Goal: Task Accomplishment & Management: Complete application form

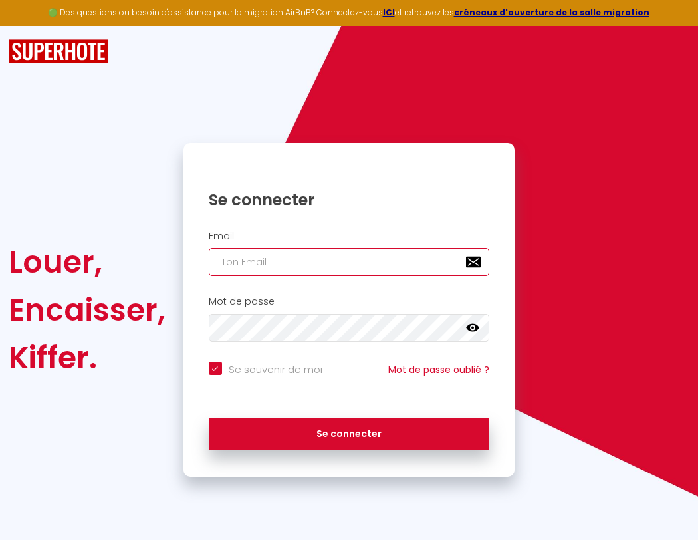
type input "s"
checkbox input "true"
type input "su"
checkbox input "true"
type input "sup"
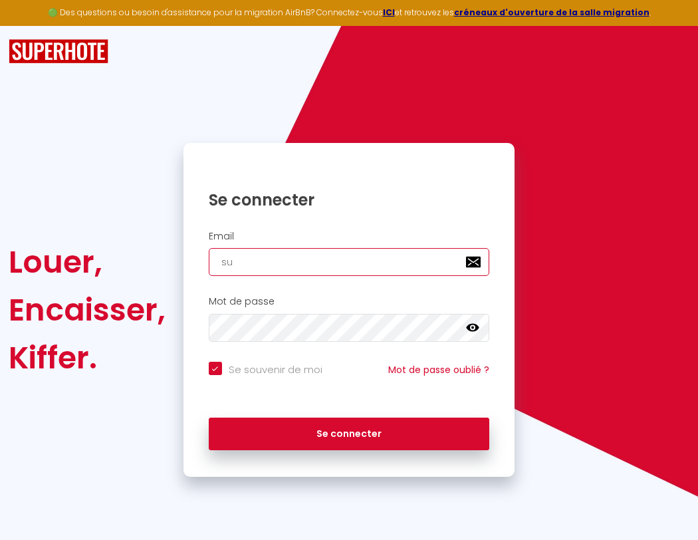
checkbox input "true"
type input "supe"
checkbox input "true"
type input "super"
checkbox input "true"
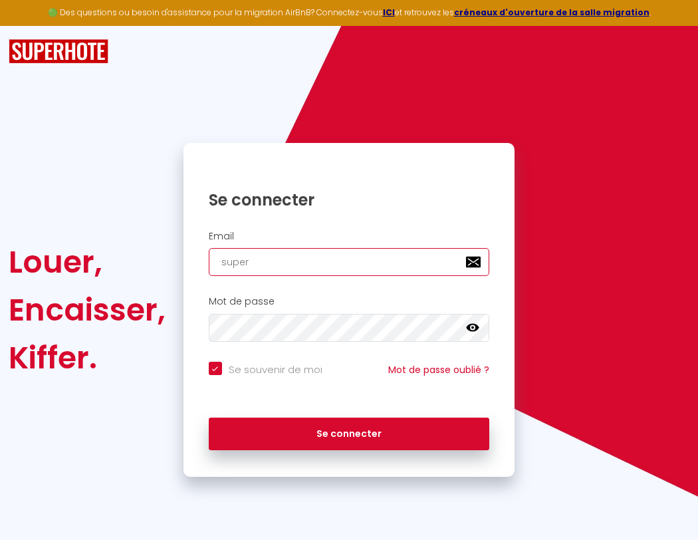
type input "superb"
checkbox input "true"
type input "superbo"
checkbox input "true"
type input "s"
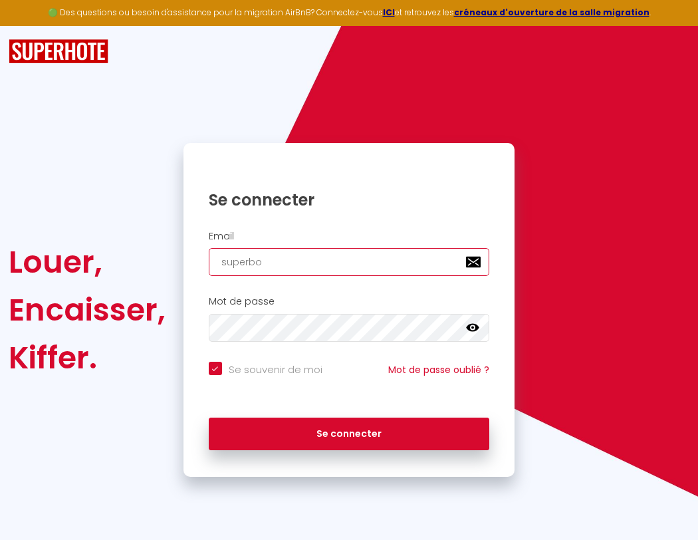
checkbox input "true"
type input "su"
checkbox input "true"
type input "superbord"
checkbox input "true"
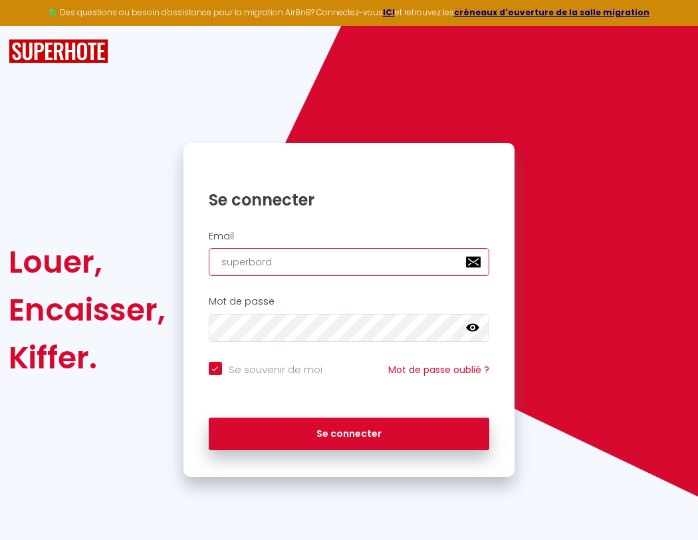
type input "sup"
checkbox input "true"
type input "superborde"
checkbox input "true"
type input "supe"
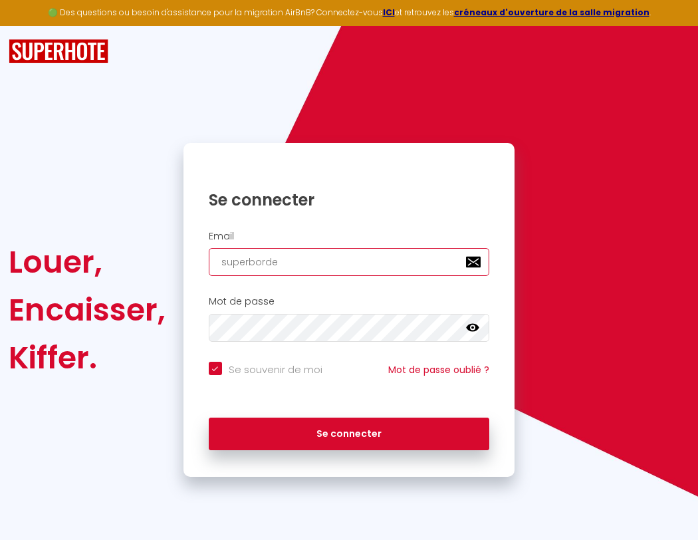
checkbox input "true"
type input "superbordea"
checkbox input "true"
type input "super"
checkbox input "true"
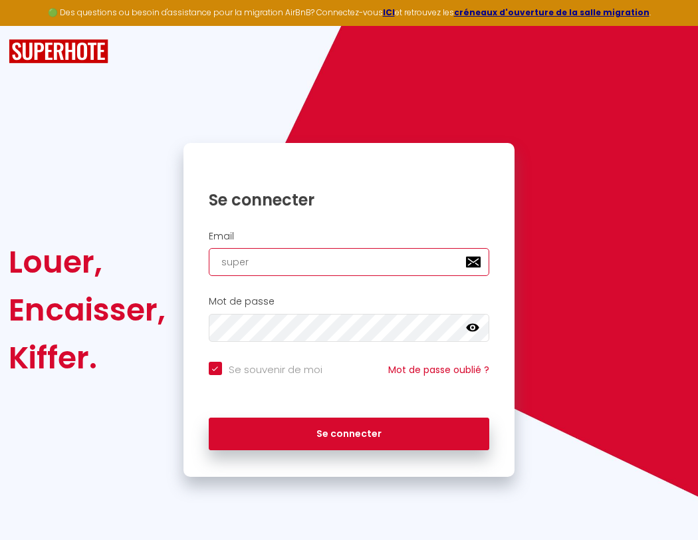
type input "superbordeau"
checkbox input "true"
type input "superb"
checkbox input "true"
type input "superbordeaux"
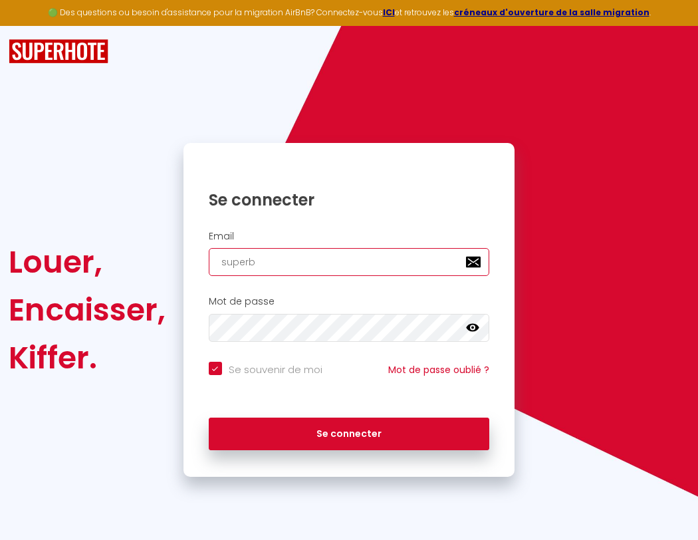
checkbox input "true"
type input "superbo"
checkbox input "true"
type input "s"
checkbox input "true"
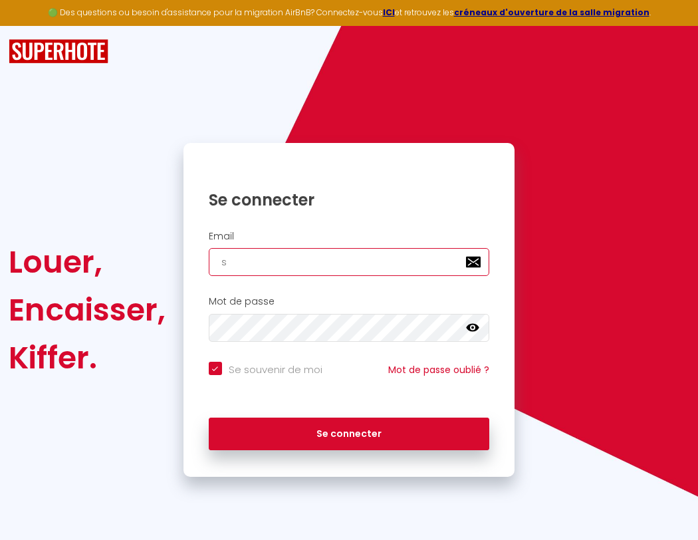
type input "su"
checkbox input "true"
type input "superbordeaux@g"
checkbox input "true"
type input "sup"
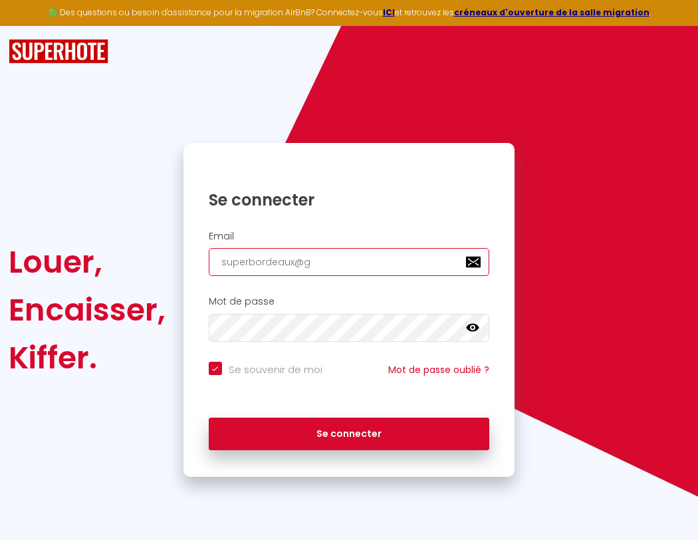
checkbox input "true"
type input "superbordeaux@gm"
checkbox input "true"
type input "supe"
checkbox input "true"
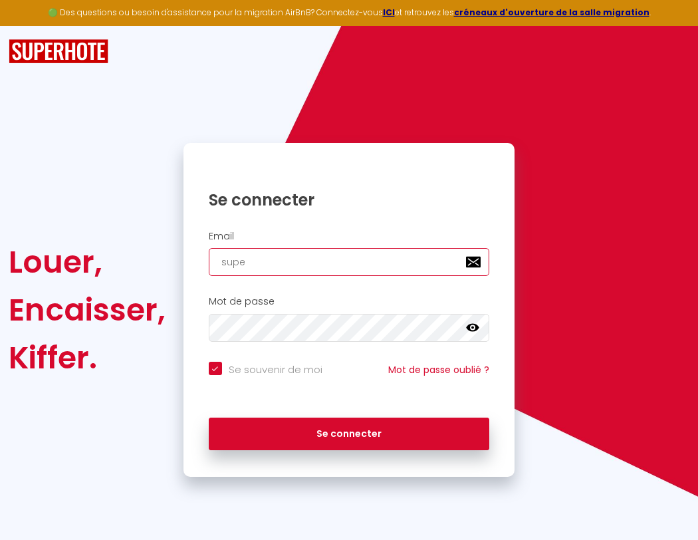
type input "superbordeaux@gma"
checkbox input "true"
type input "super"
checkbox input "true"
type input "superbordeaux@gmai"
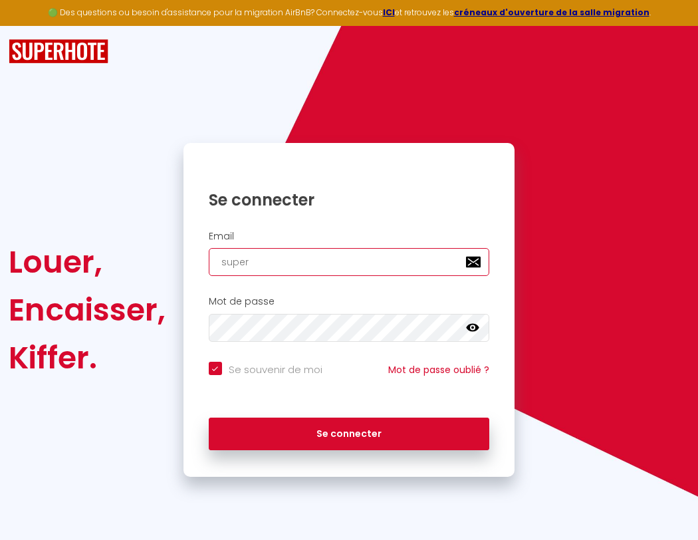
checkbox input "true"
type input "superb"
checkbox input "true"
type input "[EMAIL_ADDRESS]"
checkbox input "true"
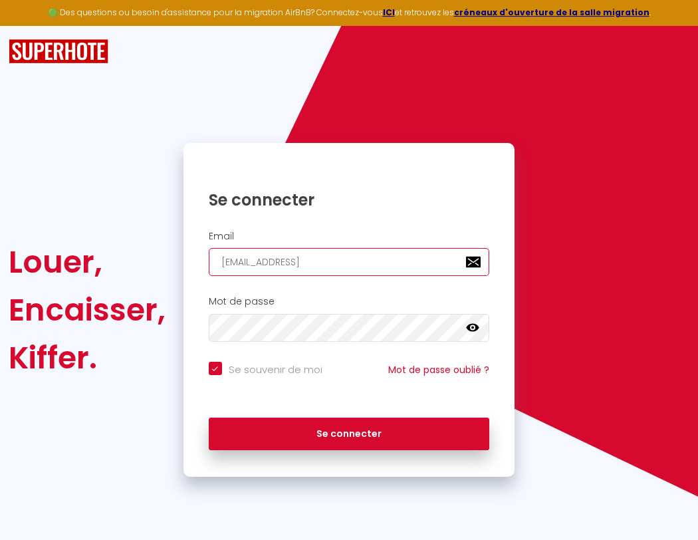
type input "superbo"
checkbox input "true"
type input "[EMAIL_ADDRESS]."
checkbox input "true"
type input "superbor"
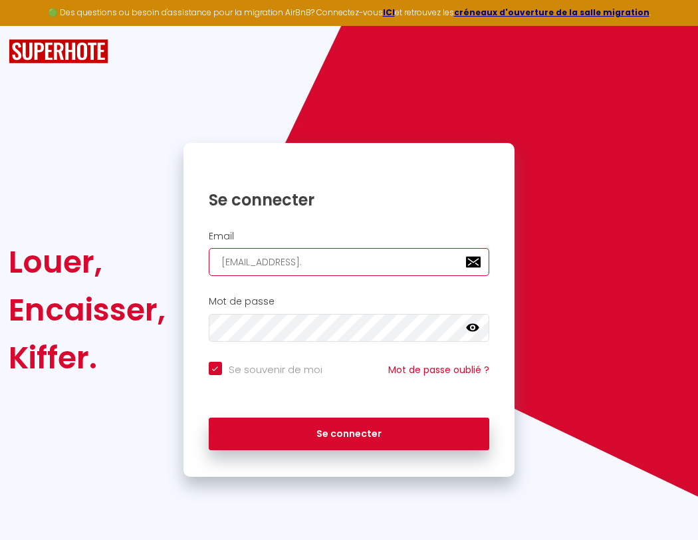
checkbox input "true"
type input "superbordeaux@gmail.c"
checkbox input "true"
type input "superbord"
checkbox input "true"
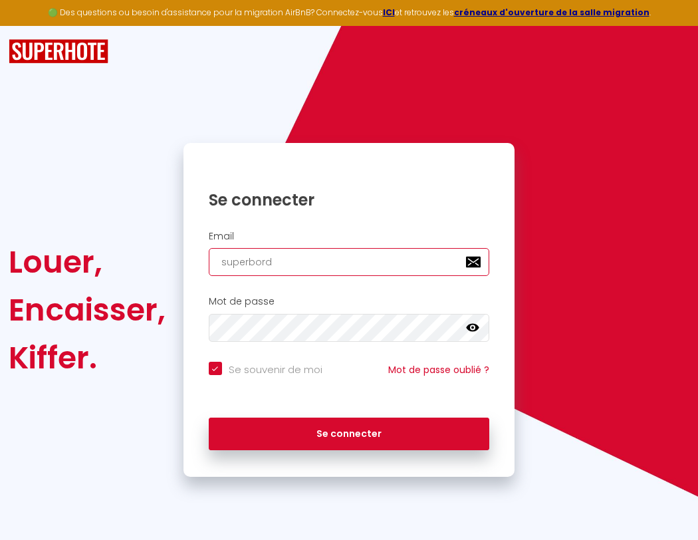
type input "[EMAIL_ADDRESS][DOMAIN_NAME]"
checkbox input "true"
type input "superborde"
checkbox input "true"
type input "[EMAIL_ADDRESS][DOMAIN_NAME]"
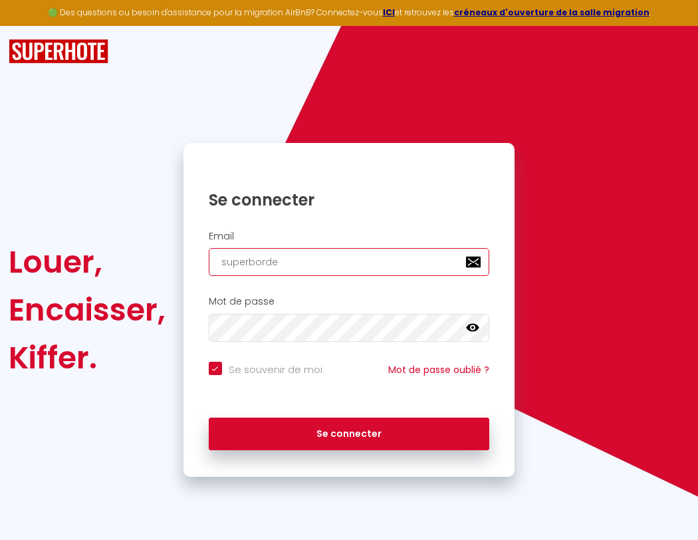
checkbox input "true"
type input "superbordea"
checkbox input "true"
type input "superbordeaux@gmai"
checkbox input "true"
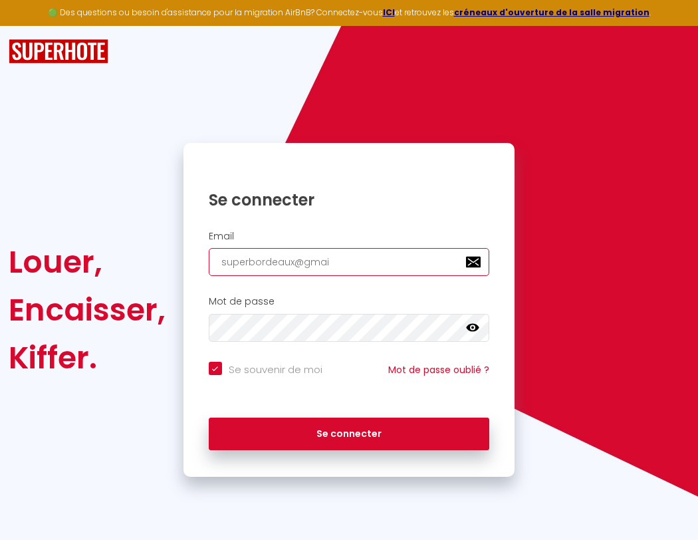
type input "superbordeau"
checkbox input "true"
type input "[EMAIL_ADDRESS]"
checkbox input "true"
type input "superbordeaux"
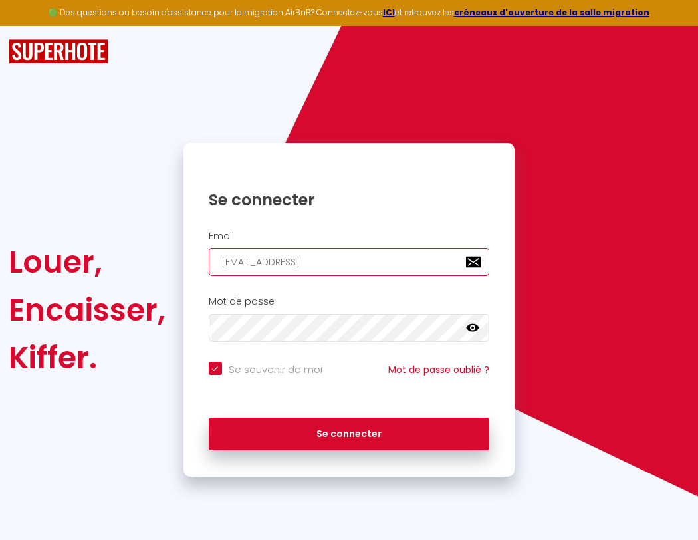
checkbox input "true"
type input "[EMAIL_ADDRESS]."
checkbox input "true"
type input "superbordeaux@"
checkbox input "true"
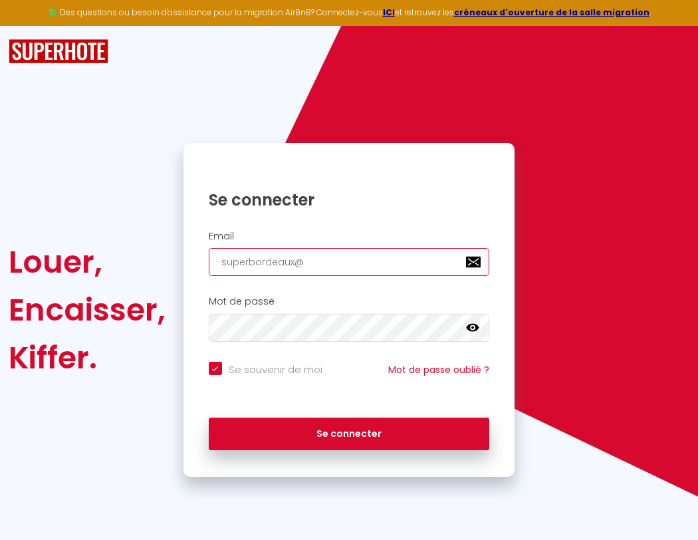
type input "superbordeaux@gmail.c"
checkbox input "true"
type input "superbordeaux@g"
checkbox input "true"
type input "[EMAIL_ADDRESS][DOMAIN_NAME]"
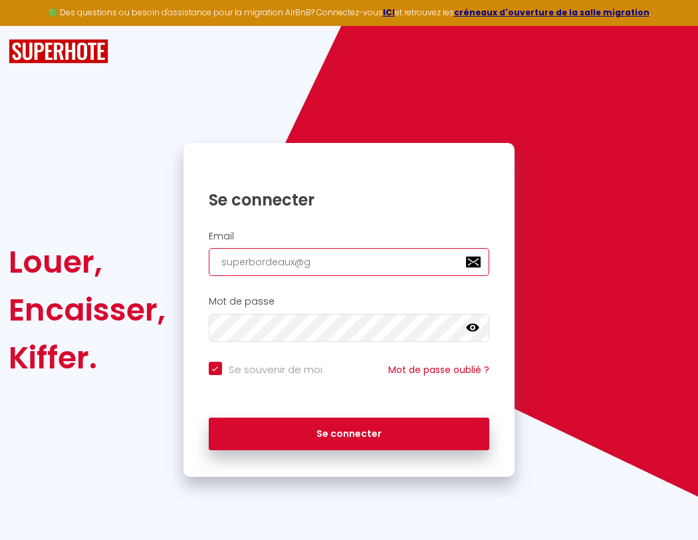
checkbox input "true"
type input "superbordeaux@gm"
checkbox input "true"
type input "[EMAIL_ADDRESS][DOMAIN_NAME]"
checkbox input "true"
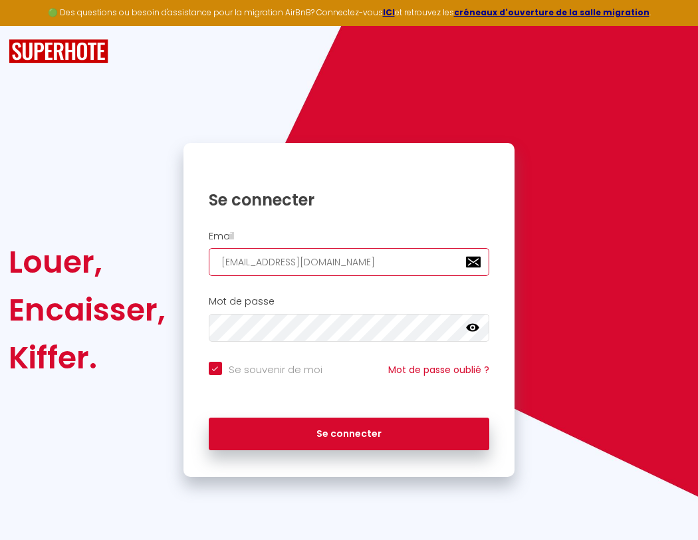
type input "superbordeaux@gma"
checkbox input "true"
type input "superbordeaux@gmai"
checkbox input "true"
type input "[EMAIL_ADDRESS]"
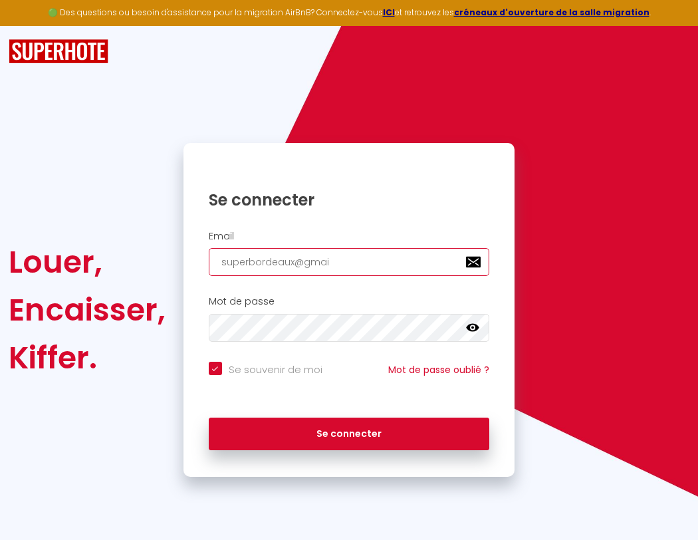
checkbox input "true"
type input "[EMAIL_ADDRESS]."
checkbox input "true"
type input "superbordeaux@gmail.c"
checkbox input "true"
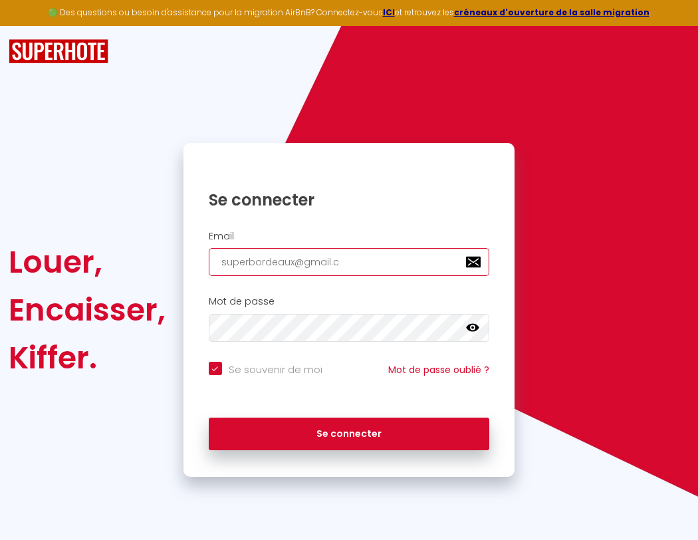
type input "[EMAIL_ADDRESS][DOMAIN_NAME]"
checkbox input "true"
type input "[EMAIL_ADDRESS][DOMAIN_NAME]"
checkbox input "true"
